Goal: Transaction & Acquisition: Purchase product/service

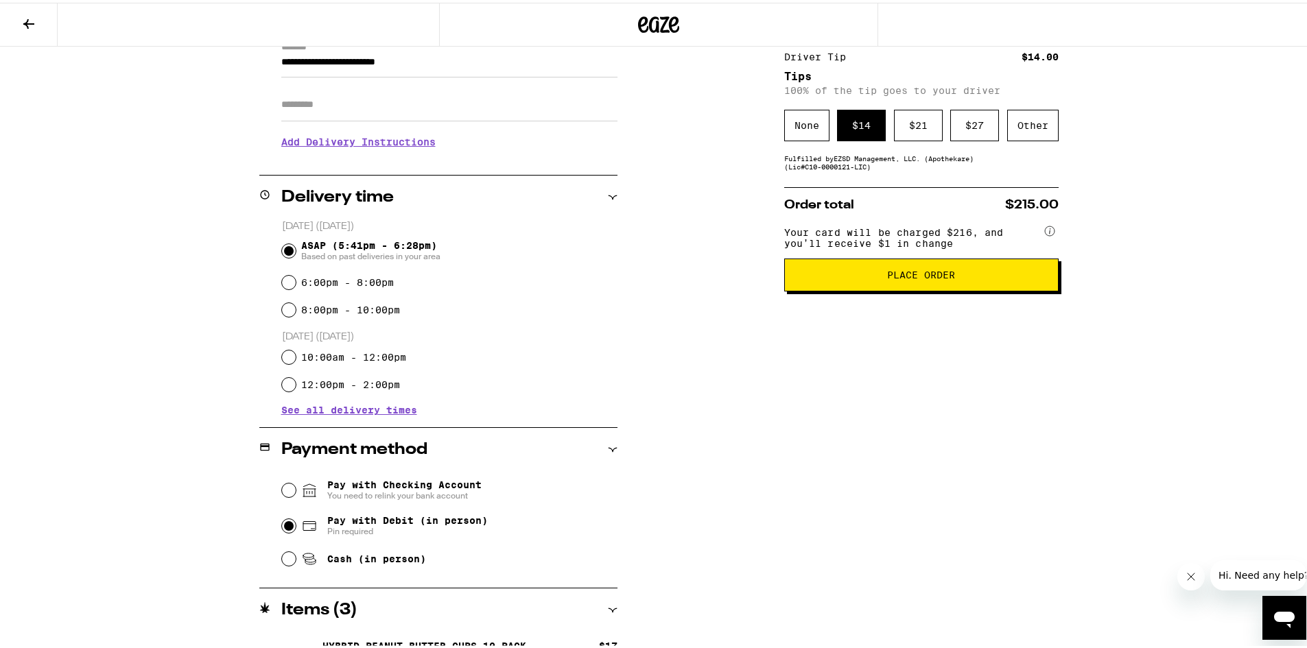
scroll to position [202, 0]
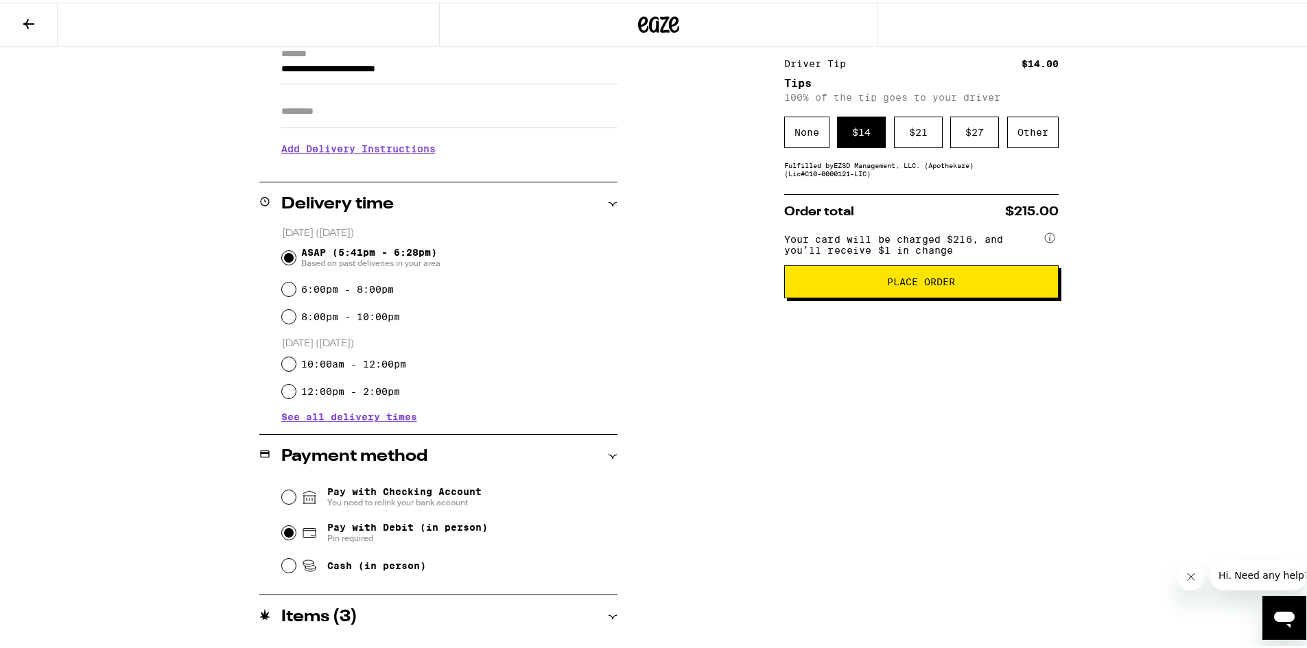
click at [855, 296] on button "Place Order" at bounding box center [921, 279] width 274 height 33
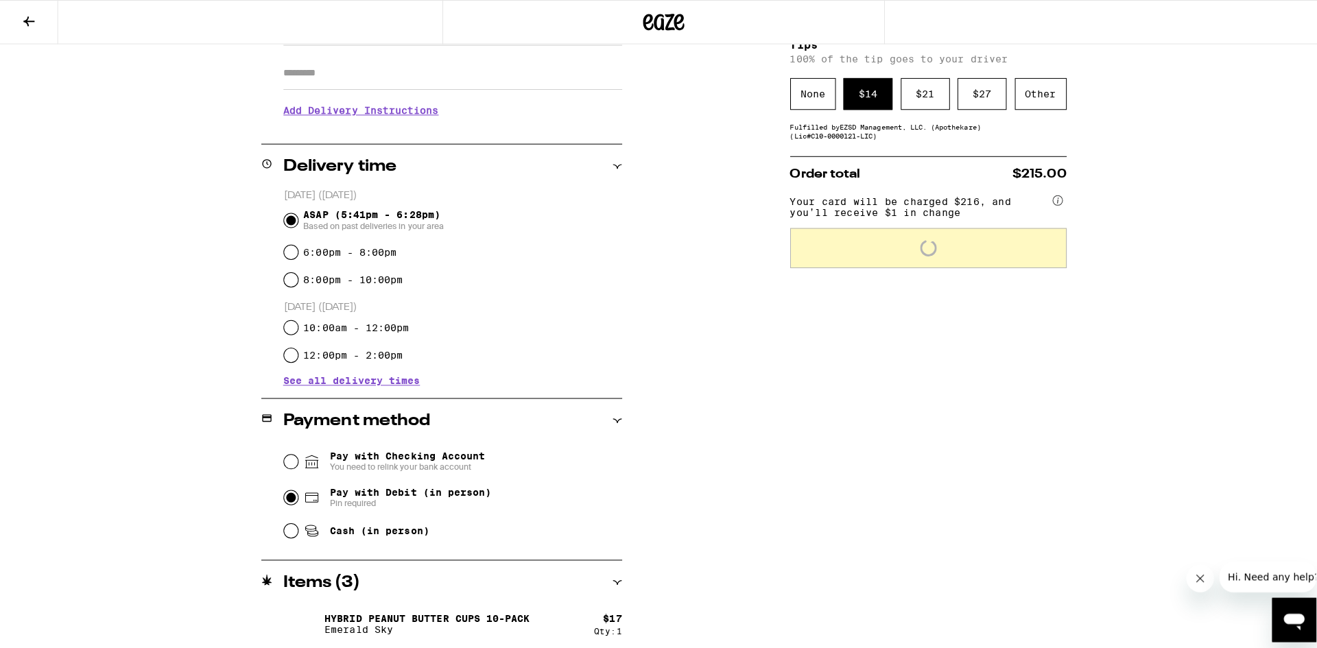
scroll to position [0, 0]
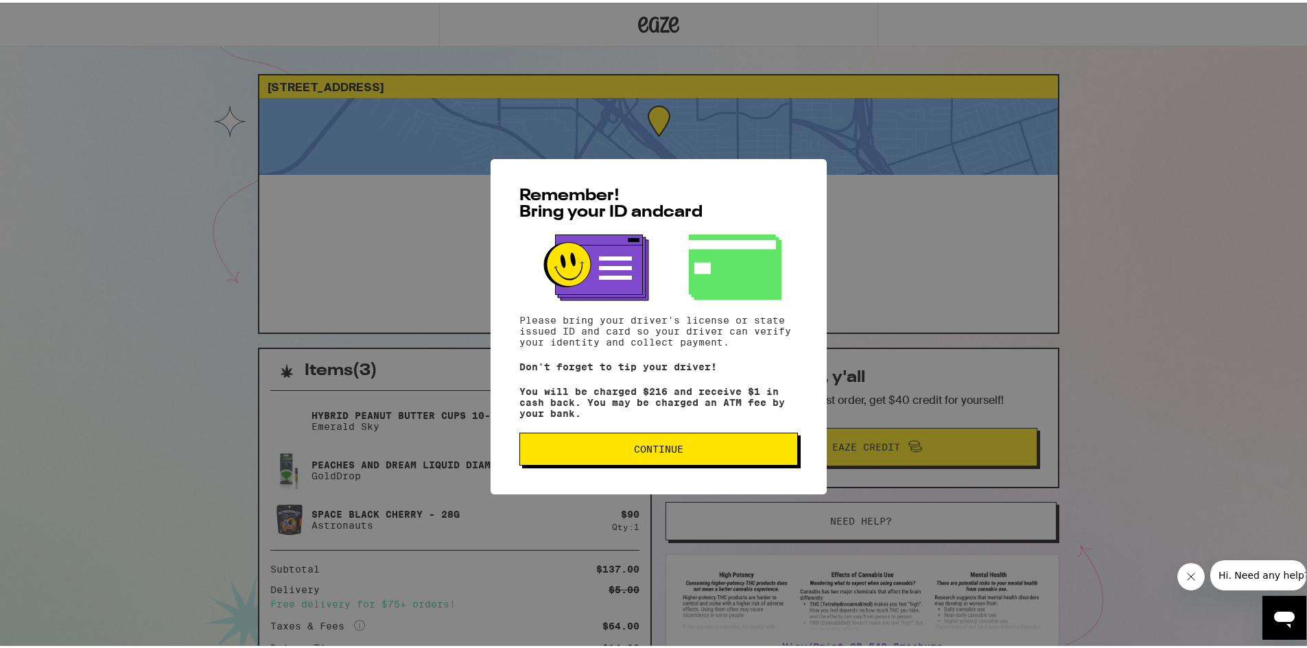
click at [681, 456] on button "Continue" at bounding box center [658, 446] width 278 height 33
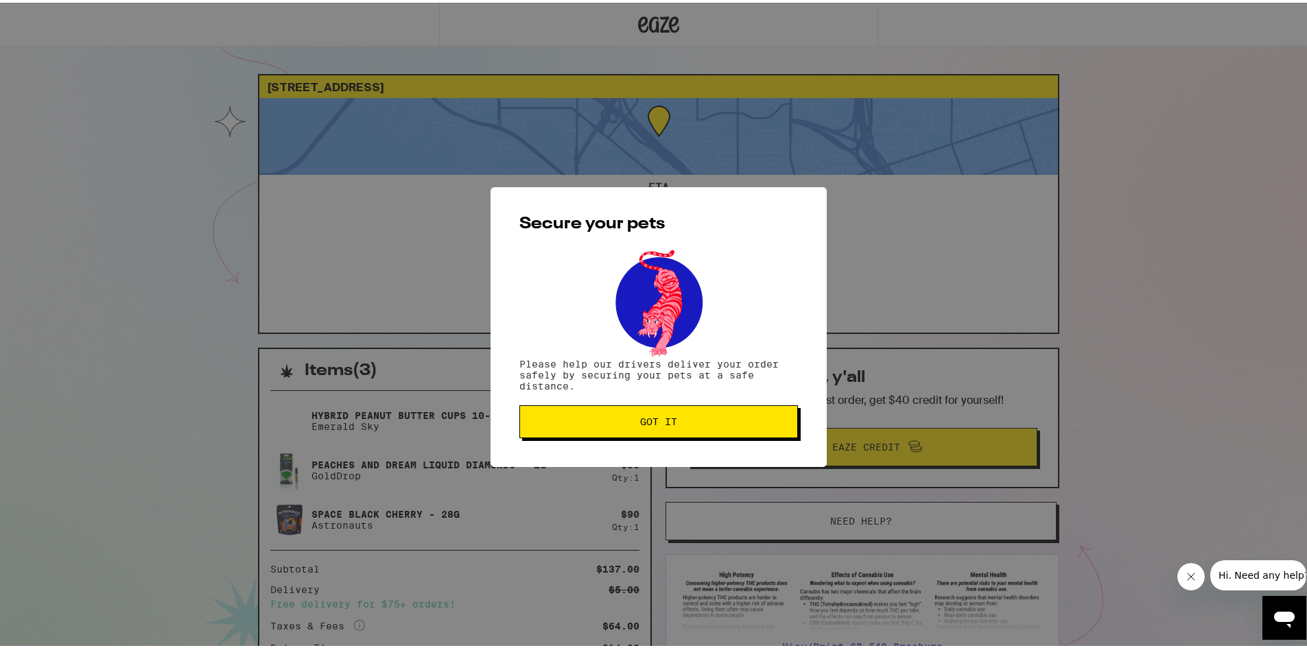
click at [652, 424] on span "Got it" at bounding box center [658, 419] width 37 height 10
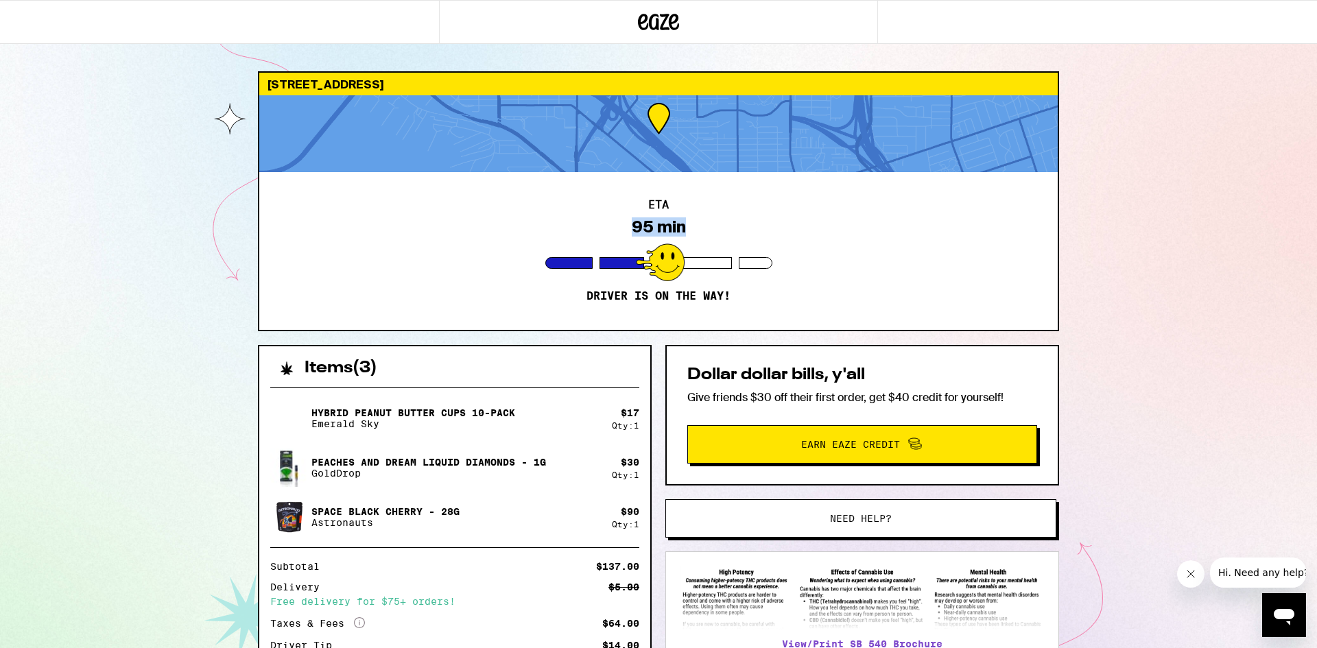
drag, startPoint x: 818, startPoint y: 284, endPoint x: 601, endPoint y: 195, distance: 234.1
click at [607, 193] on div "ETA 95 min Driver is on the way!" at bounding box center [658, 251] width 798 height 158
click at [599, 197] on div "ETA 95 min Driver is on the way!" at bounding box center [658, 251] width 798 height 158
drag, startPoint x: 599, startPoint y: 197, endPoint x: 877, endPoint y: 279, distance: 289.1
click at [840, 271] on div "ETA 95 min Driver is on the way!" at bounding box center [658, 251] width 798 height 158
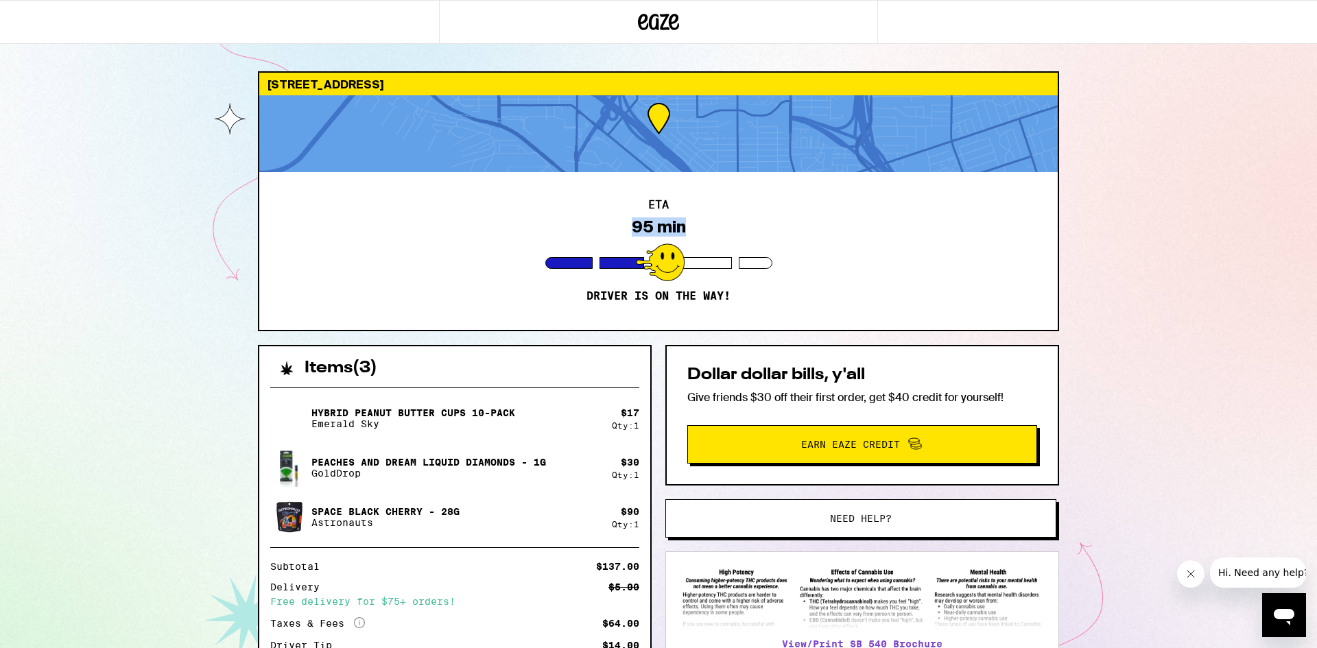
click at [896, 283] on div "ETA 95 min Driver is on the way!" at bounding box center [658, 251] width 798 height 158
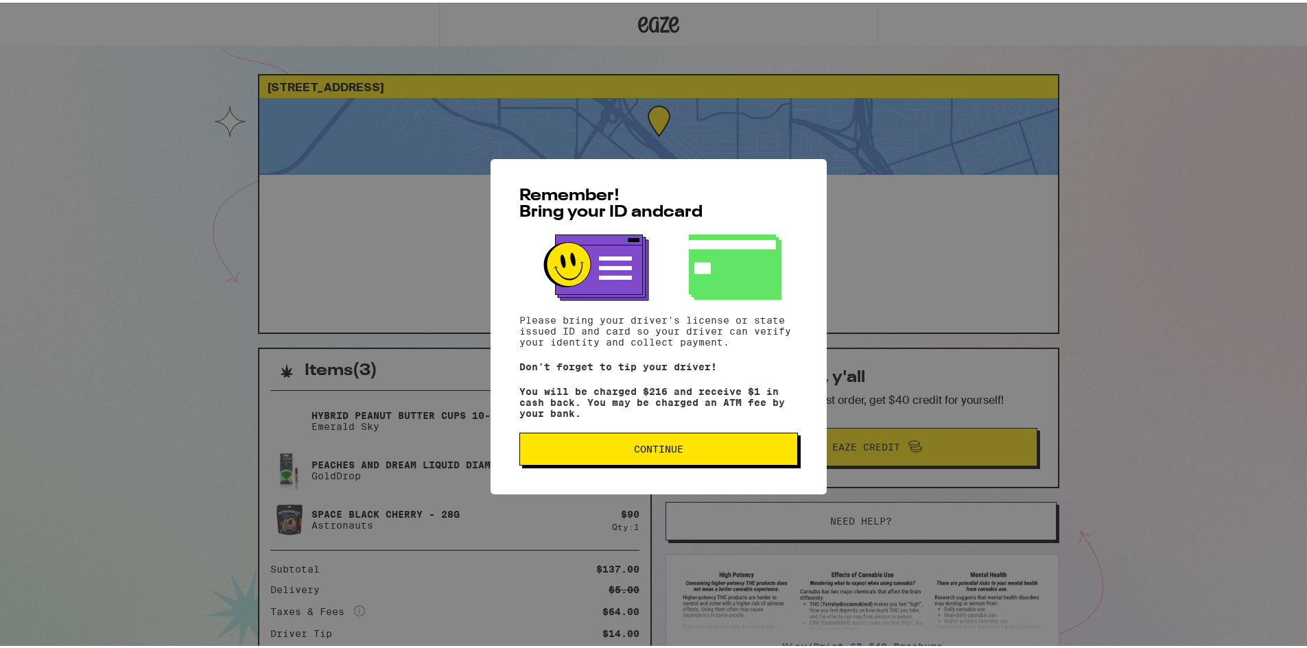
click at [612, 463] on button "Continue" at bounding box center [658, 446] width 278 height 33
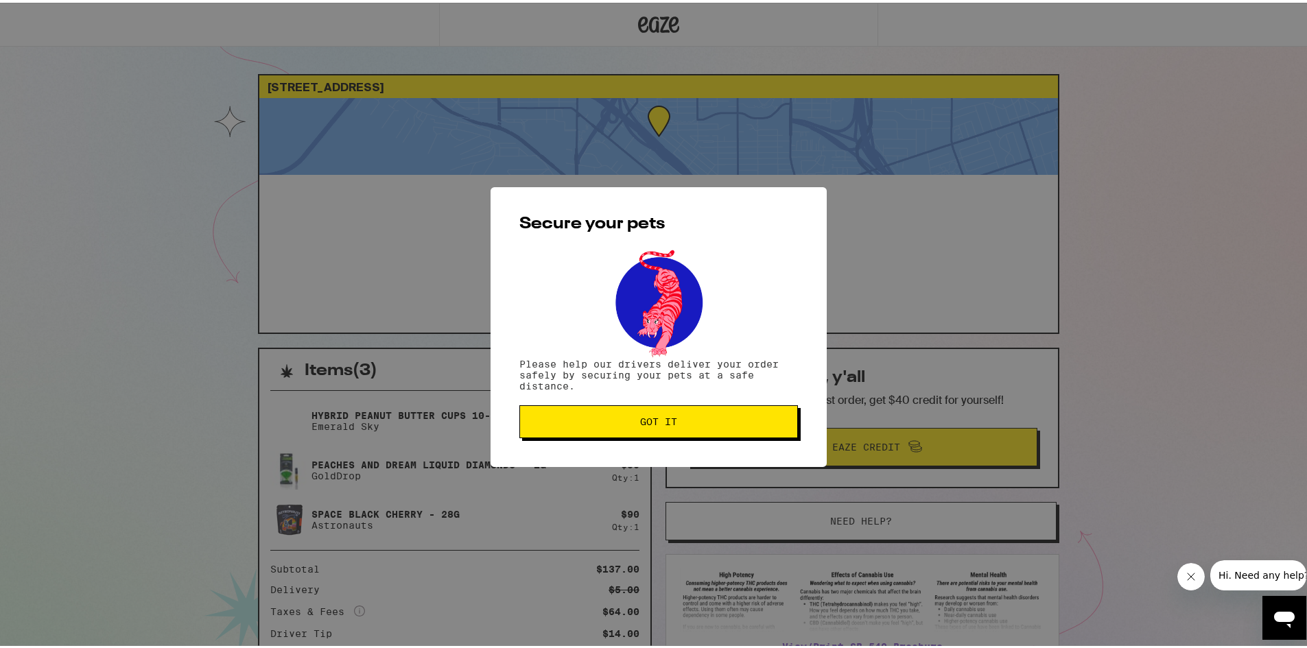
click at [600, 440] on div "Secure your pets Please help our drivers deliver your order safely by securing …" at bounding box center [658, 325] width 336 height 280
click at [617, 424] on span "Got it" at bounding box center [658, 419] width 255 height 10
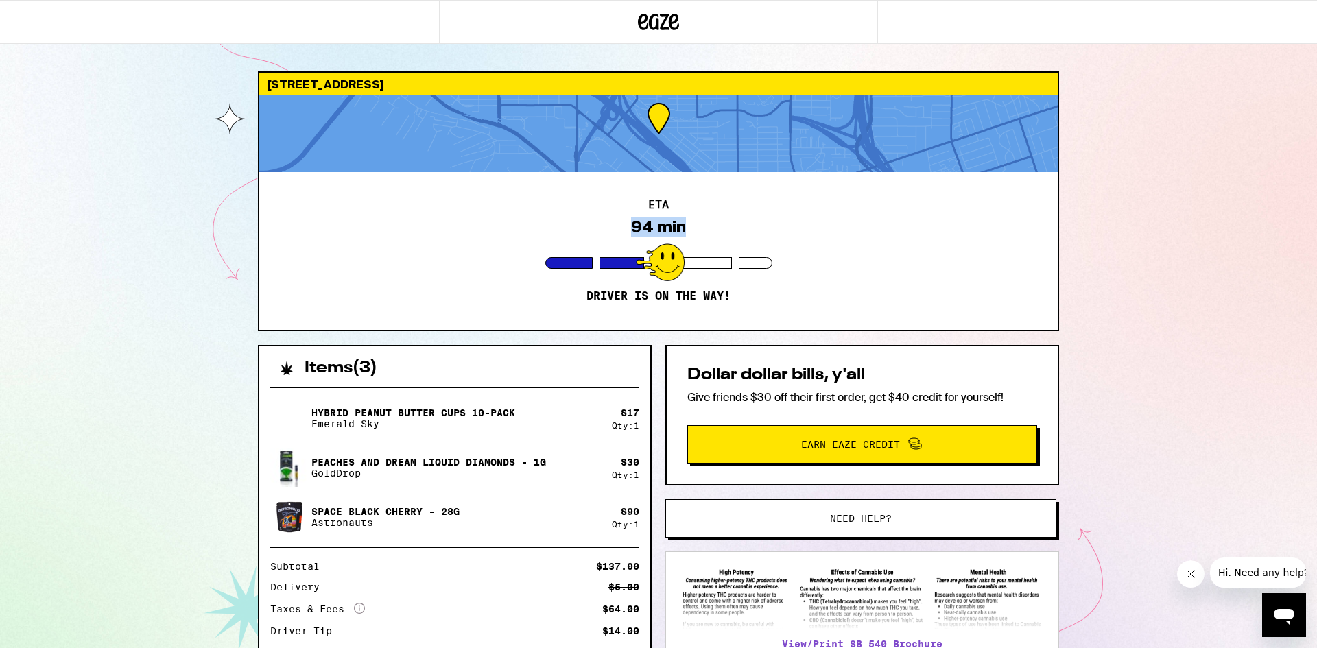
drag, startPoint x: 622, startPoint y: 217, endPoint x: 752, endPoint y: 236, distance: 131.6
click at [726, 235] on div "ETA 94 min Driver is on the way!" at bounding box center [658, 251] width 798 height 158
click at [754, 238] on div "ETA 94 min Driver is on the way!" at bounding box center [658, 251] width 798 height 158
click at [683, 224] on div "ETA 94 min Driver is on the way!" at bounding box center [658, 251] width 798 height 158
click at [769, 235] on div "ETA 94 min Driver is on the way!" at bounding box center [658, 251] width 798 height 158
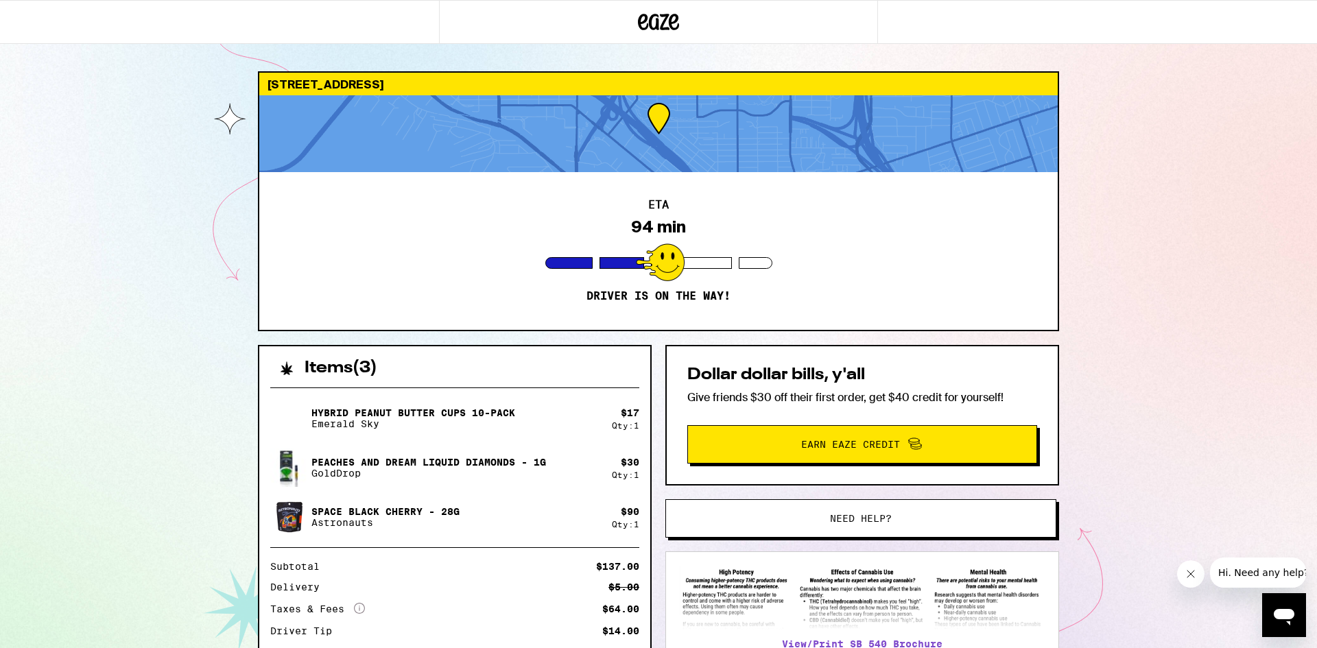
click at [13, 235] on div "1706 Thor St San Diego 92113 ETA 94 min Driver is on the way! Items ( 3 ) Hybri…" at bounding box center [658, 403] width 1317 height 806
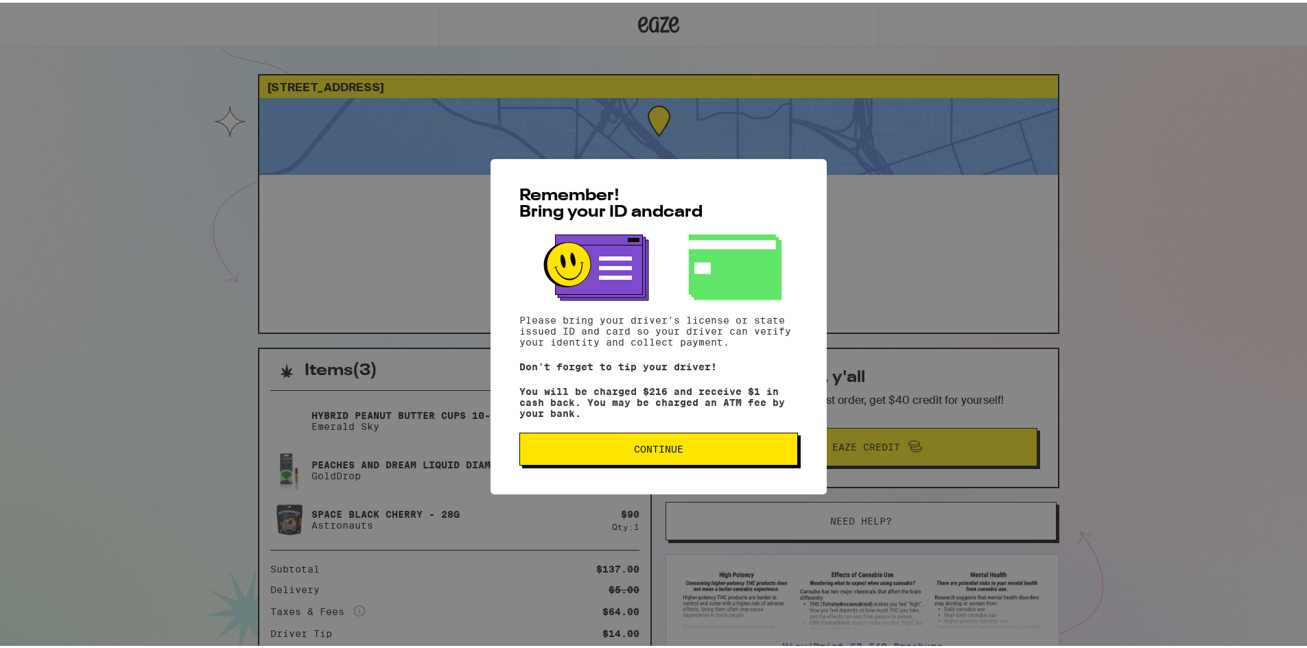
click at [172, 237] on div "Remember! Bring your ID and card Please bring your driver's license or state is…" at bounding box center [658, 324] width 1317 height 648
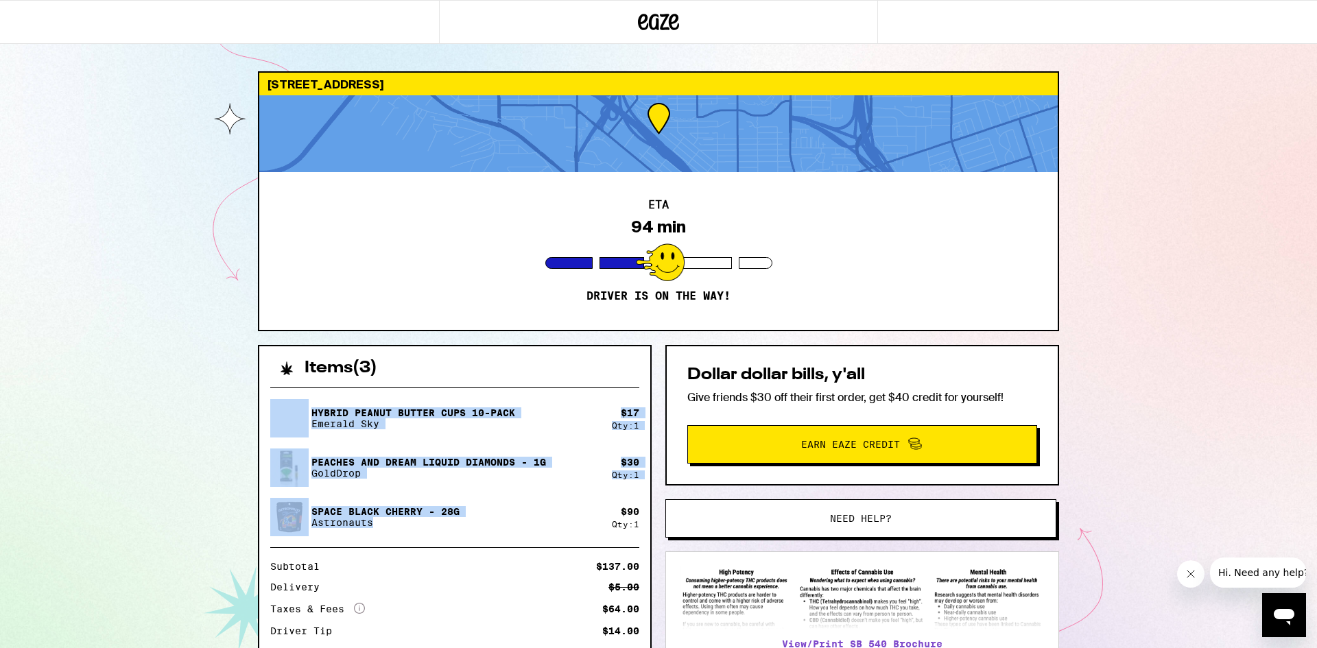
drag, startPoint x: 508, startPoint y: 528, endPoint x: 218, endPoint y: 423, distance: 307.9
click at [230, 425] on div "1706 Thor St San Diego 92113 ETA 94 min Driver is on the way! Items ( 3 ) Hybri…" at bounding box center [658, 403] width 1317 height 806
click at [218, 423] on div "1706 Thor St San Diego 92113 ETA 94 min Driver is on the way! Items ( 3 ) Hybri…" at bounding box center [658, 403] width 1317 height 806
drag, startPoint x: 594, startPoint y: 514, endPoint x: 246, endPoint y: 398, distance: 367.2
click at [278, 412] on div "Hybrid Peanut Butter Cups 10-Pack Emerald Sky $ 17 Qty: 1 Peaches And Dream Liq…" at bounding box center [454, 467] width 369 height 137
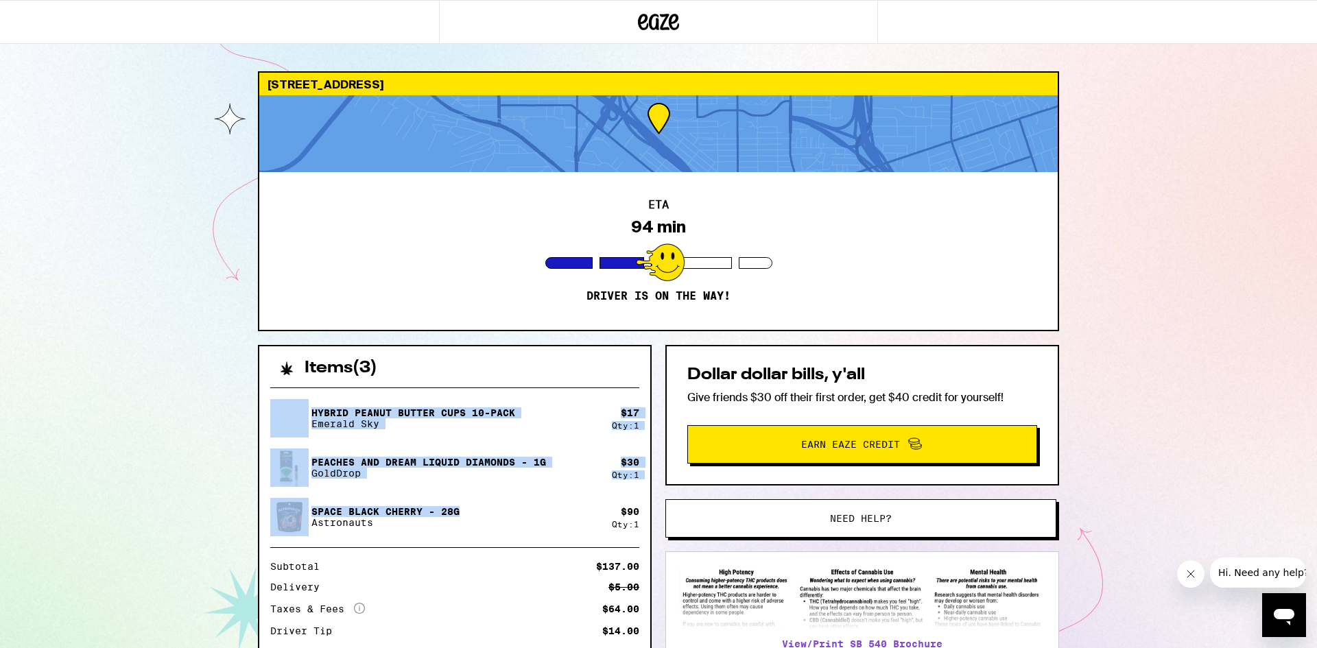
click at [241, 394] on div "1706 Thor St San Diego 92113 ETA 94 min Driver is on the way! Items ( 3 ) Hybri…" at bounding box center [658, 403] width 1317 height 806
click at [546, 488] on div "1706 Thor St San Diego 92113 ETA 94 min Driver is on the way! Items ( 3 ) Hybri…" at bounding box center [658, 403] width 1317 height 806
click at [586, 502] on div "Space Black Cherry - 28g Astronauts" at bounding box center [441, 517] width 342 height 38
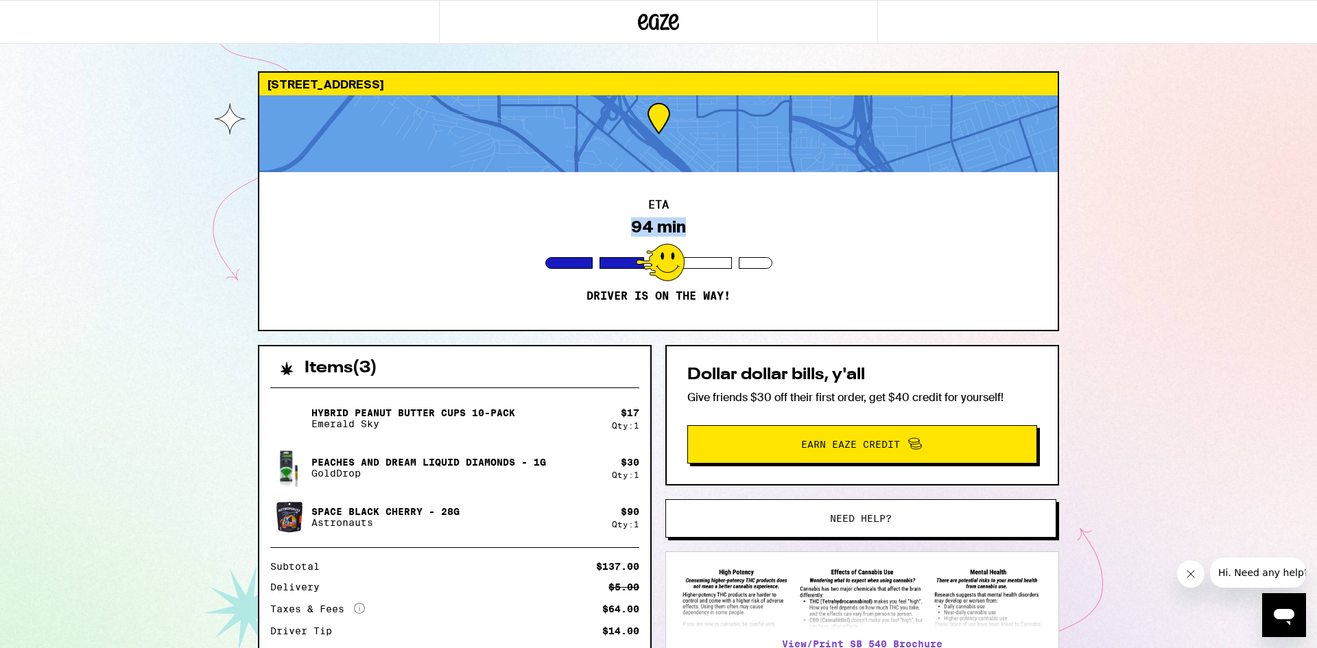
click at [704, 233] on div "ETA 94 min Driver is on the way!" at bounding box center [658, 251] width 798 height 158
click at [748, 241] on div "ETA 94 min Driver is on the way!" at bounding box center [658, 251] width 798 height 158
drag, startPoint x: 811, startPoint y: 301, endPoint x: 511, endPoint y: 204, distance: 315.2
click at [555, 216] on div "ETA 94 min Driver is on the way!" at bounding box center [658, 251] width 798 height 158
click at [525, 212] on div "ETA 94 min Driver is on the way!" at bounding box center [658, 251] width 798 height 158
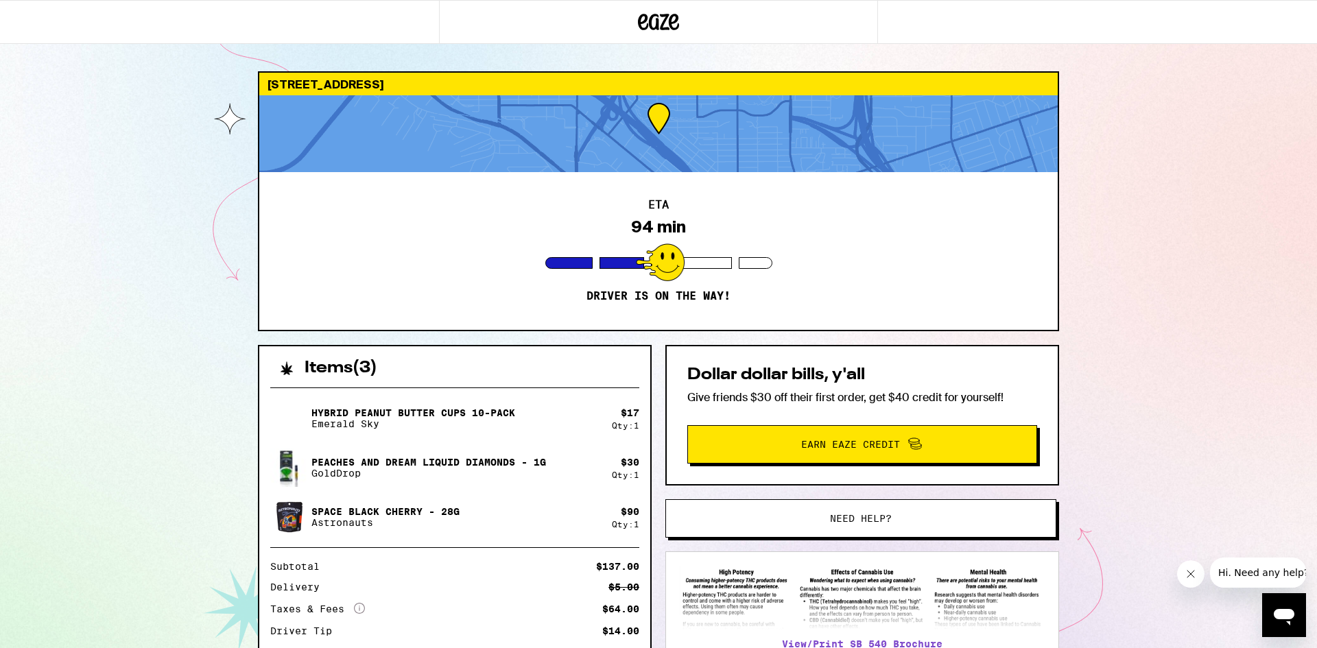
drag, startPoint x: 760, startPoint y: 256, endPoint x: 846, endPoint y: 281, distance: 89.4
click at [825, 273] on div "ETA 94 min Driver is on the way!" at bounding box center [658, 251] width 798 height 158
click at [846, 281] on div "ETA 94 min Driver is on the way!" at bounding box center [658, 251] width 798 height 158
drag, startPoint x: 730, startPoint y: 276, endPoint x: 509, endPoint y: 191, distance: 236.7
click at [534, 198] on div "ETA 94 min Driver is on the way!" at bounding box center [658, 251] width 798 height 158
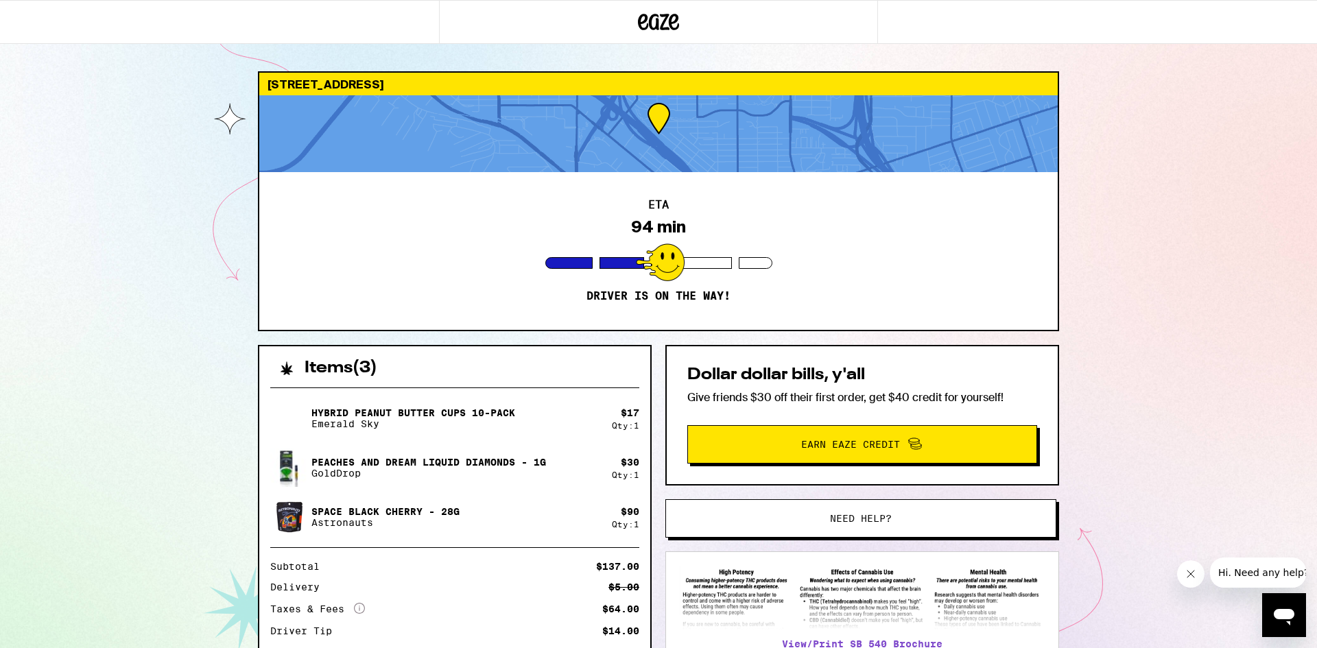
click at [509, 191] on div "ETA 94 min Driver is on the way!" at bounding box center [658, 251] width 798 height 158
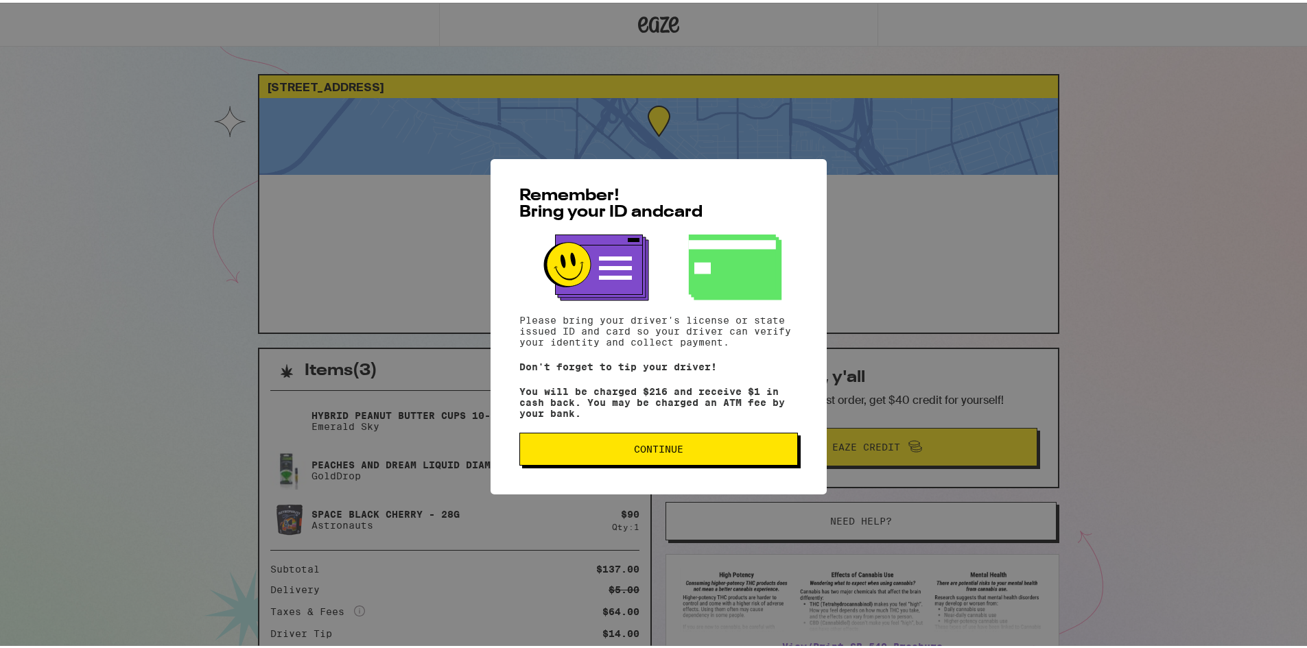
click at [634, 451] on span "Continue" at bounding box center [658, 447] width 49 height 10
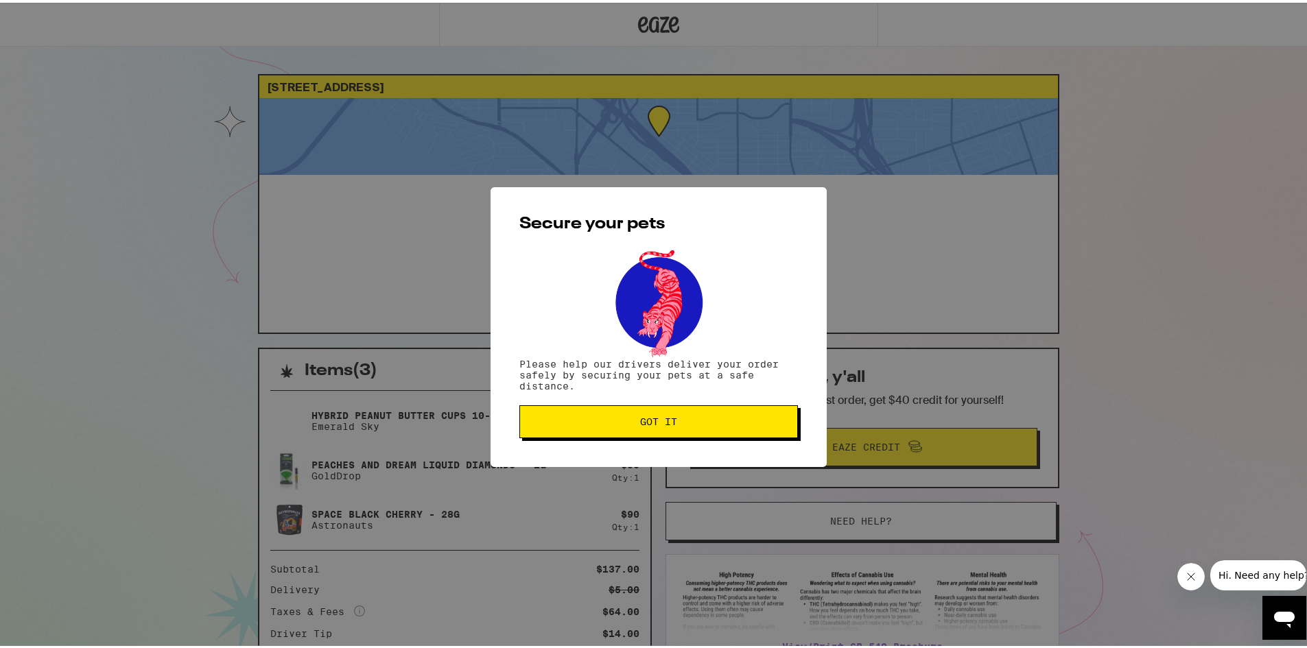
drag, startPoint x: 634, startPoint y: 432, endPoint x: 365, endPoint y: 1, distance: 508.1
click at [632, 429] on button "Got it" at bounding box center [658, 419] width 278 height 33
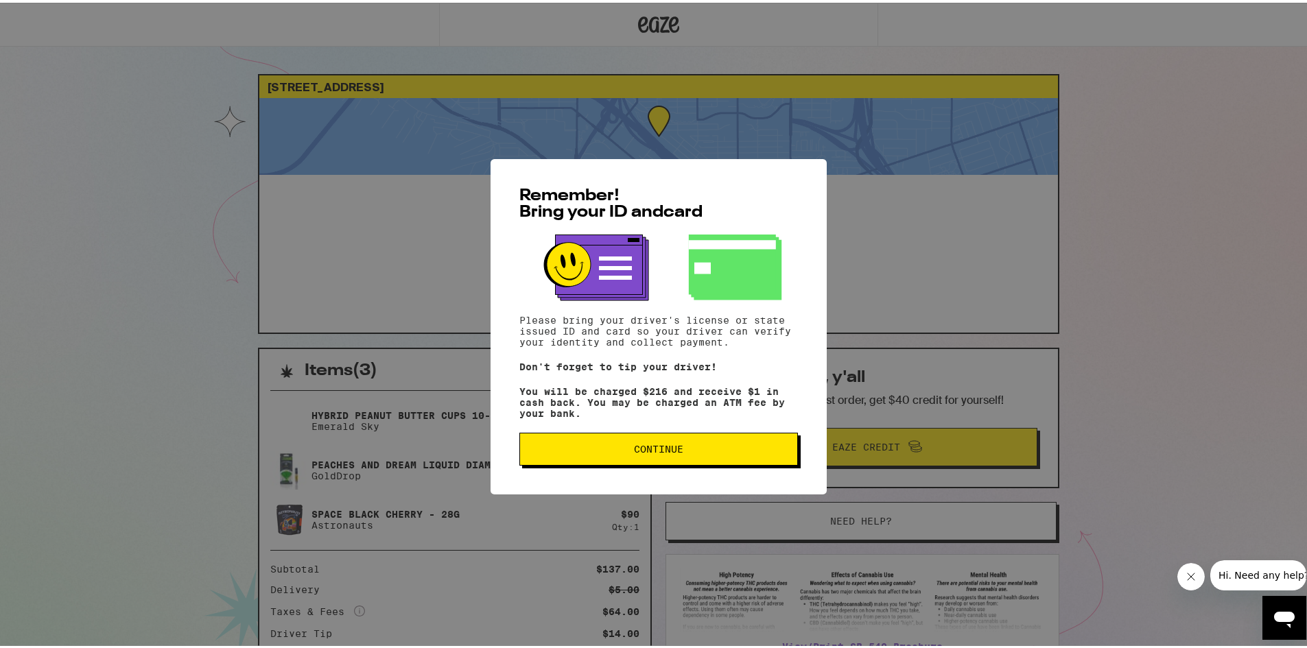
click at [595, 451] on span "Continue" at bounding box center [658, 447] width 255 height 10
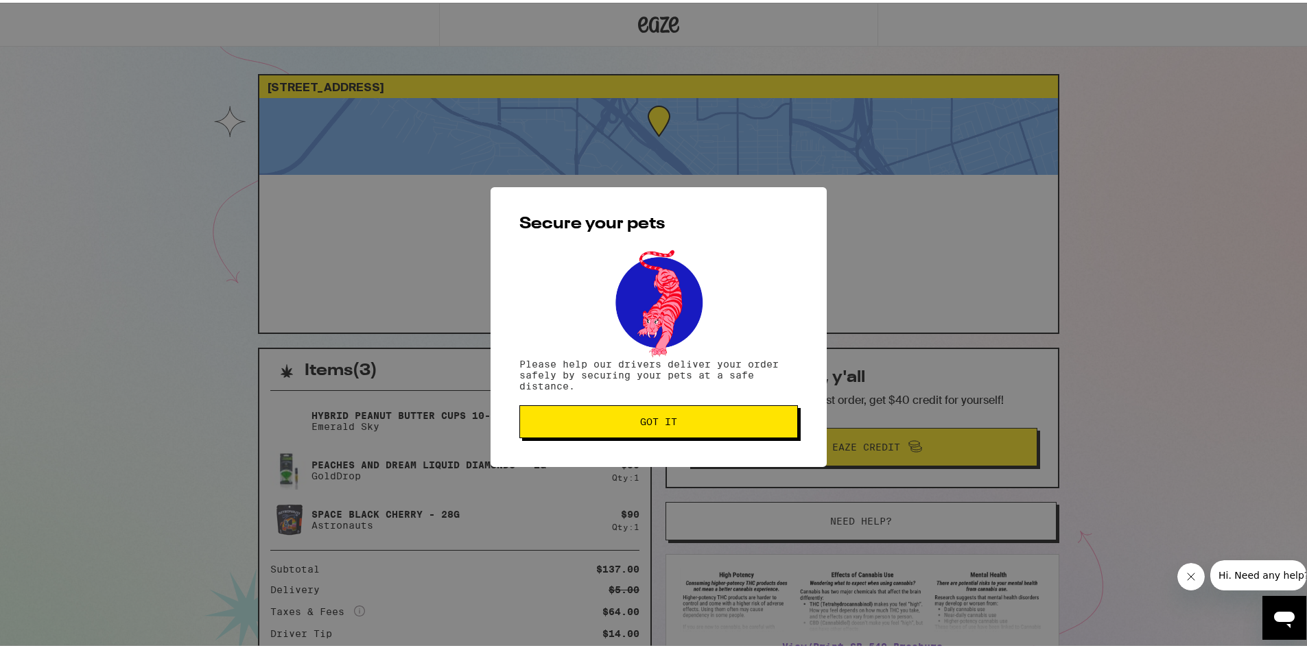
click at [595, 424] on span "Got it" at bounding box center [658, 419] width 255 height 10
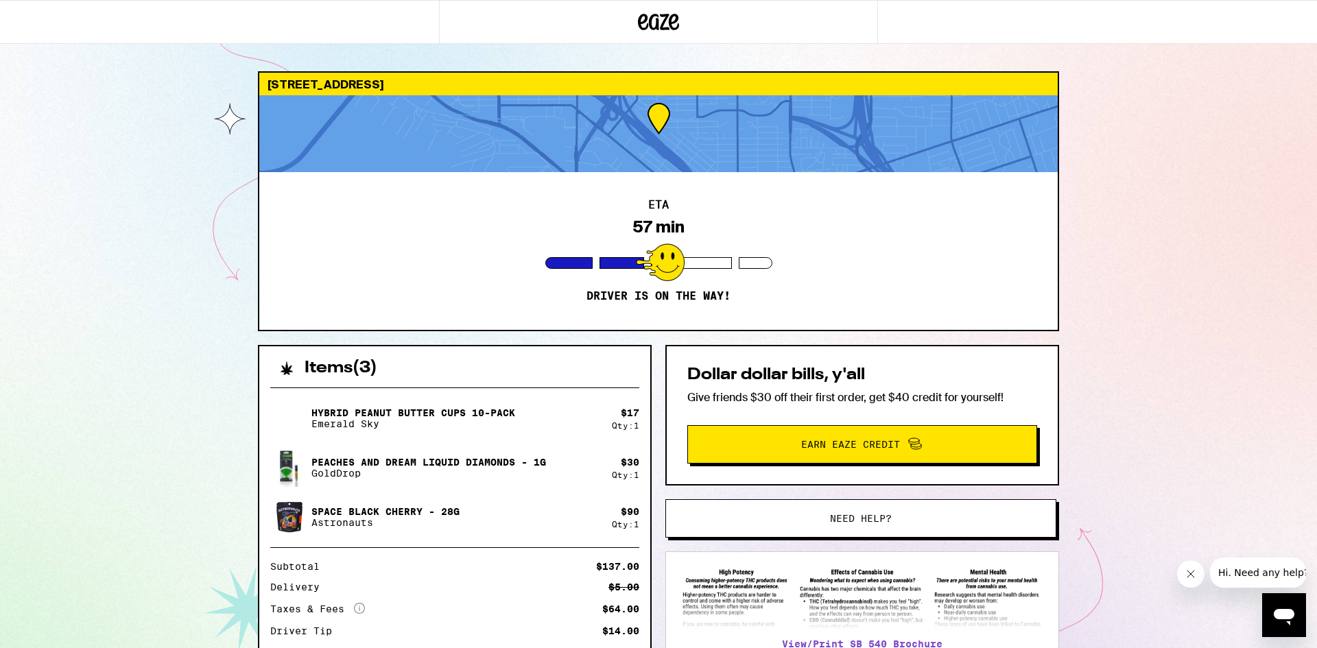
click at [32, 155] on div "[STREET_ADDRESS] ETA 57 min Driver is on the way! Items ( 3 ) Hybrid Peanut But…" at bounding box center [658, 403] width 1317 height 806
